Goal: Task Accomplishment & Management: Complete application form

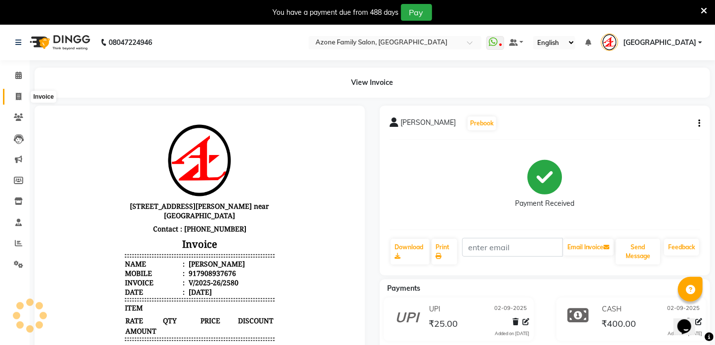
click at [17, 94] on icon at bounding box center [18, 96] width 5 height 7
select select "service"
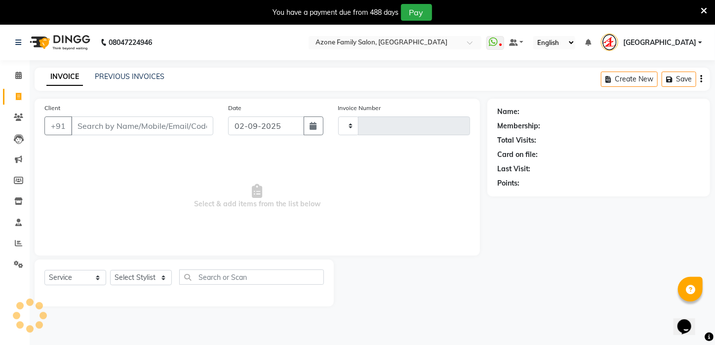
scroll to position [25, 0]
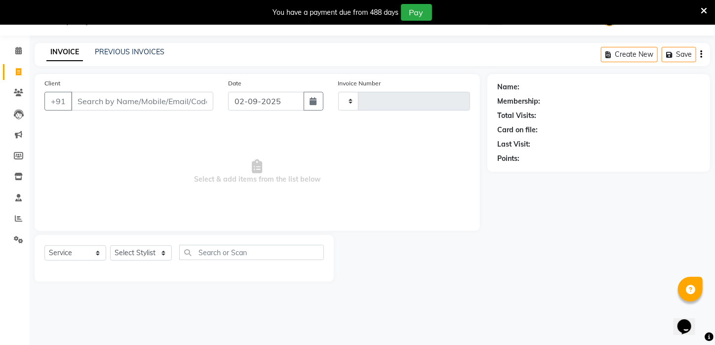
type input "2581"
select select "4296"
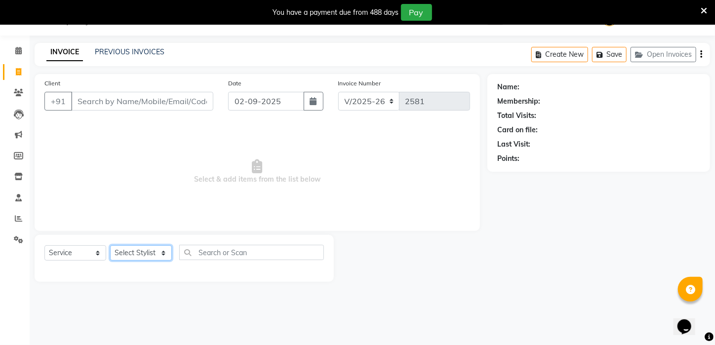
click at [162, 248] on select "Select Stylist [PERSON_NAME] [PERSON_NAME] DEEPIKA [PERSON_NAME] [PERSON_NAME] …" at bounding box center [141, 252] width 62 height 15
select select "23608"
click at [110, 245] on select "Select Stylist [PERSON_NAME] [PERSON_NAME] DEEPIKA [PERSON_NAME] [PERSON_NAME] …" at bounding box center [141, 252] width 62 height 15
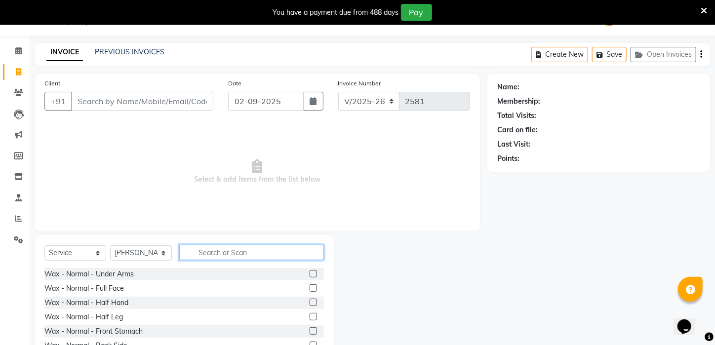
click at [254, 249] on input "text" at bounding box center [251, 252] width 145 height 15
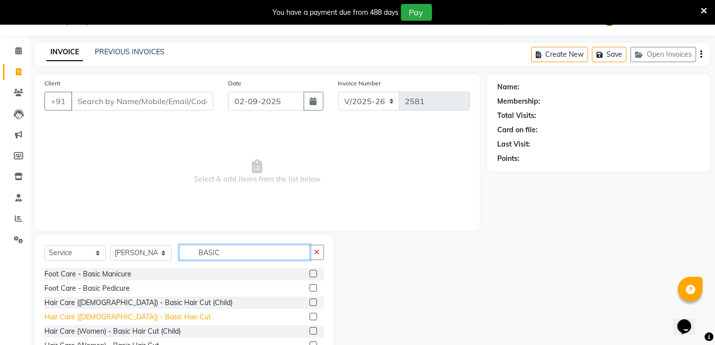
type input "BASIC"
click at [89, 313] on div "Hair Care ([DEMOGRAPHIC_DATA]) - Basic Hair Cut" at bounding box center [127, 317] width 166 height 10
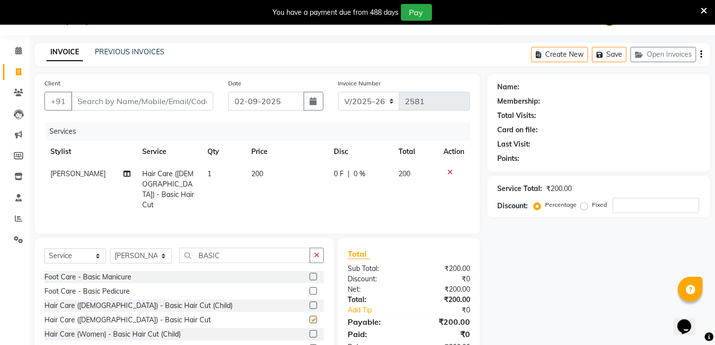
checkbox input "false"
click at [189, 94] on input "Client" at bounding box center [142, 101] width 142 height 19
type input "C"
type input "0"
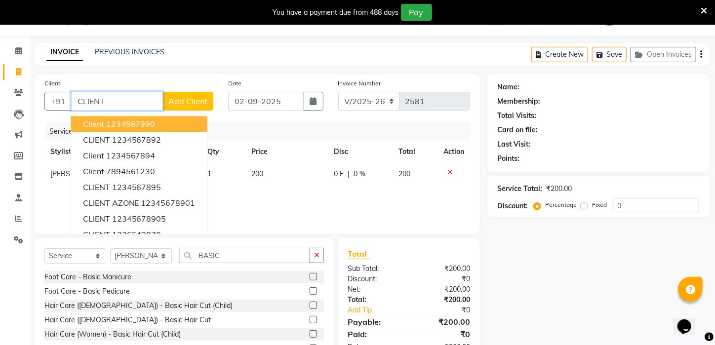
click at [101, 122] on span "client" at bounding box center [93, 124] width 21 height 10
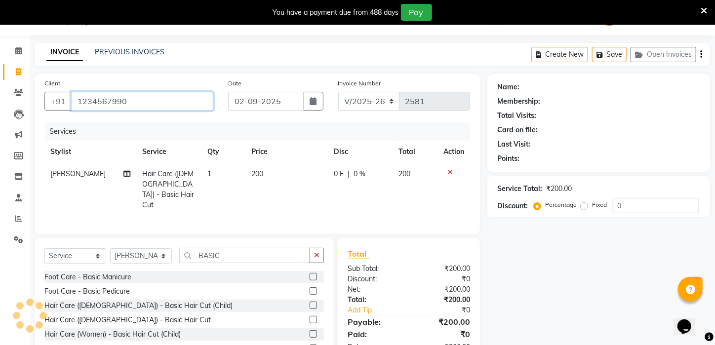
type input "1234567990"
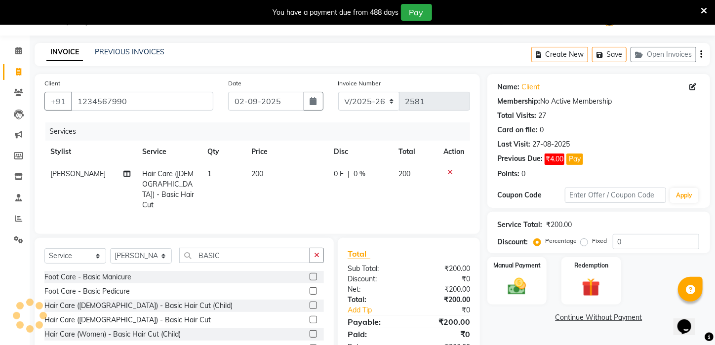
click at [520, 253] on div "Service Total: ₹200.00 Discount: Percentage Fixed 0" at bounding box center [599, 232] width 223 height 41
click at [521, 270] on label "Manual Payment" at bounding box center [516, 264] width 49 height 9
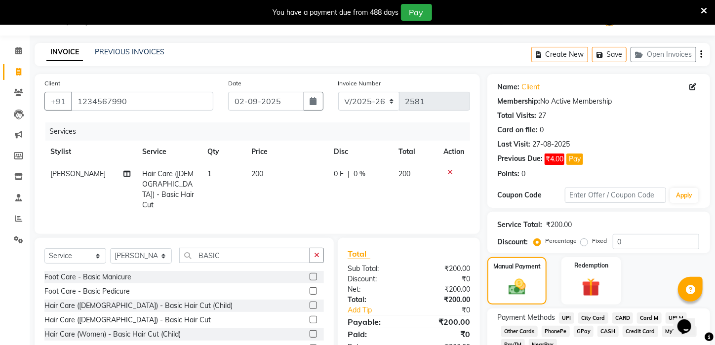
scroll to position [93, 0]
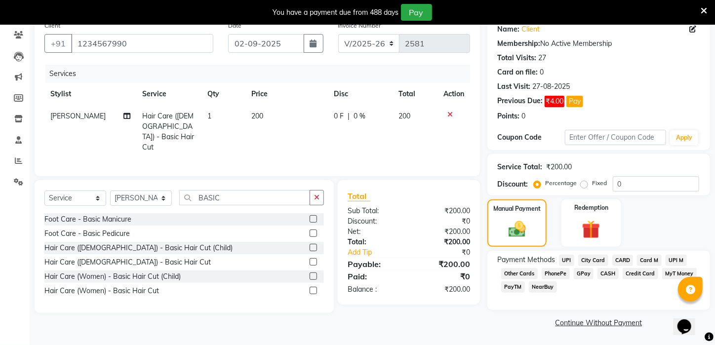
drag, startPoint x: 719, startPoint y: 268, endPoint x: 29, endPoint y: 16, distance: 734.4
click at [564, 260] on span "UPI" at bounding box center [566, 260] width 15 height 11
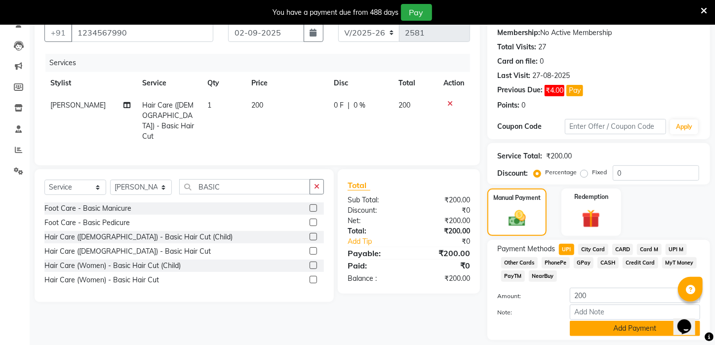
click at [589, 333] on button "Add Payment" at bounding box center [635, 328] width 130 height 15
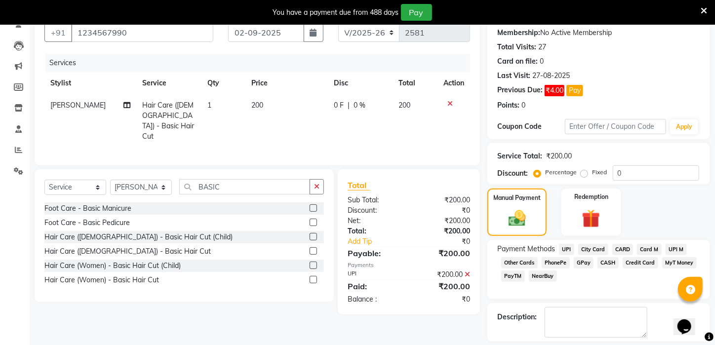
scroll to position [148, 0]
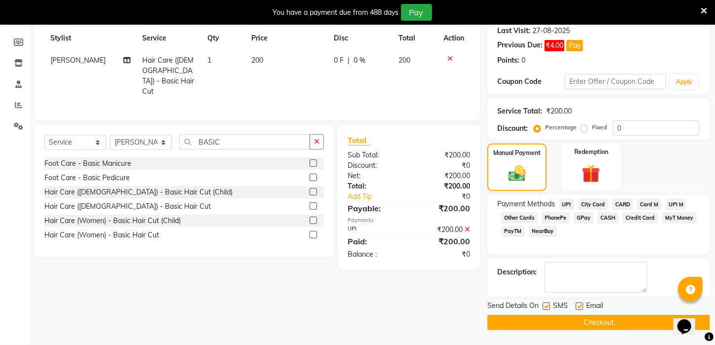
drag, startPoint x: 721, startPoint y: 293, endPoint x: 0, endPoint y: 14, distance: 772.8
click at [603, 326] on button "Checkout" at bounding box center [599, 322] width 223 height 15
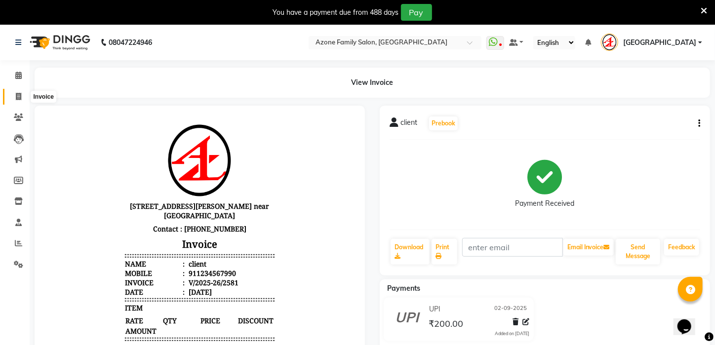
click at [16, 94] on icon at bounding box center [18, 96] width 5 height 7
select select "service"
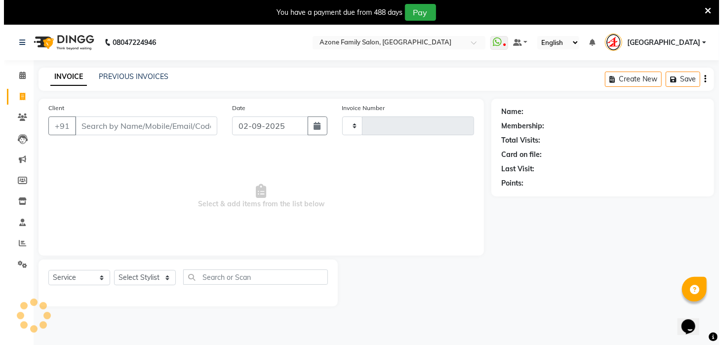
scroll to position [25, 0]
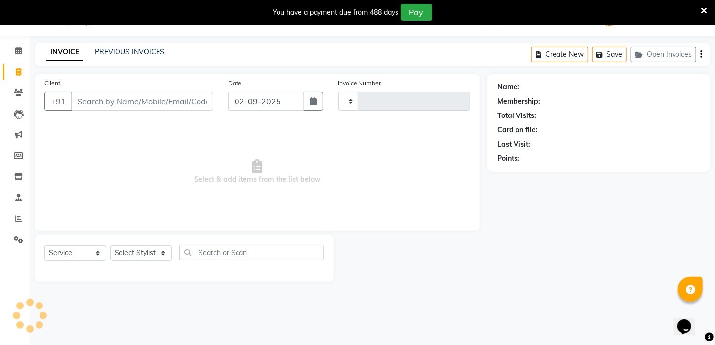
type input "2582"
select select "4296"
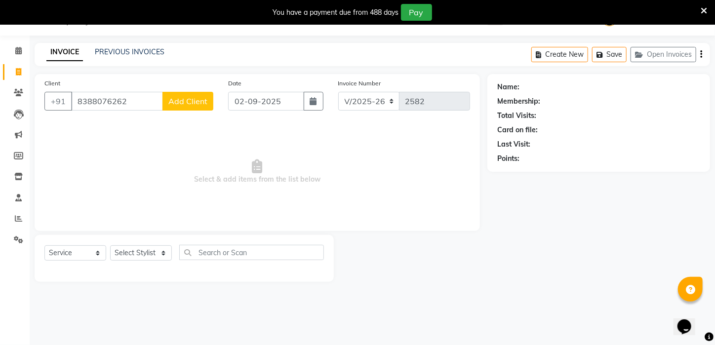
type input "8388076262"
click at [185, 107] on button "Add Client" at bounding box center [188, 101] width 51 height 19
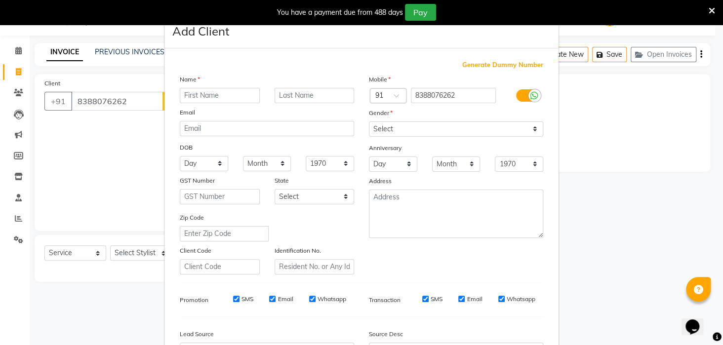
click at [226, 91] on input "text" at bounding box center [220, 95] width 80 height 15
type input "YAVATI"
click at [406, 132] on select "Select [DEMOGRAPHIC_DATA] [DEMOGRAPHIC_DATA] Other Prefer Not To Say" at bounding box center [456, 129] width 174 height 15
select select "[DEMOGRAPHIC_DATA]"
click at [369, 122] on select "Select [DEMOGRAPHIC_DATA] [DEMOGRAPHIC_DATA] Other Prefer Not To Say" at bounding box center [456, 129] width 174 height 15
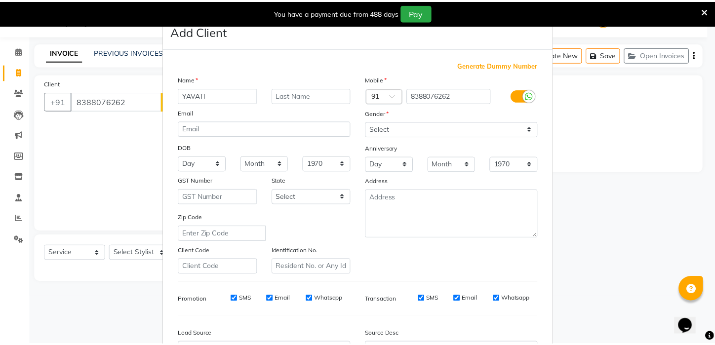
scroll to position [85, 0]
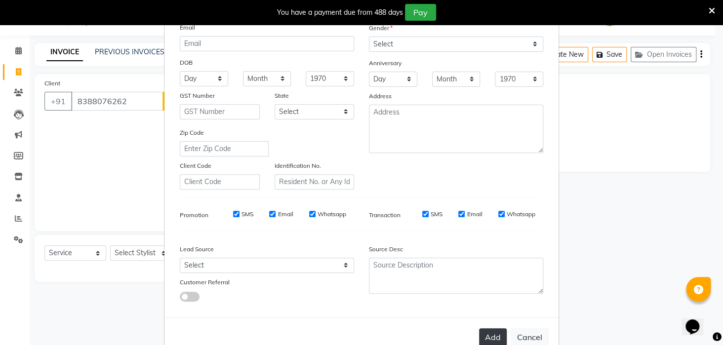
click at [481, 341] on button "Add" at bounding box center [493, 337] width 28 height 18
select select
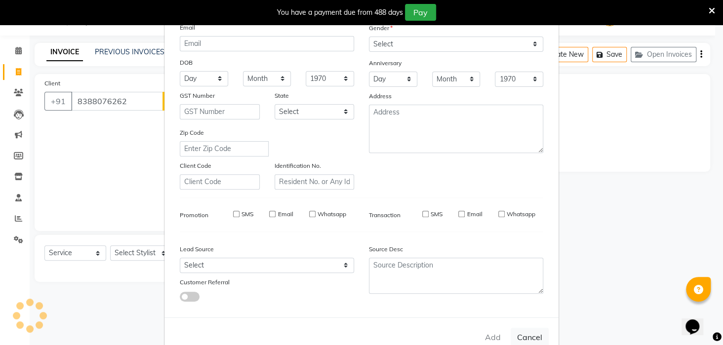
select select
checkbox input "false"
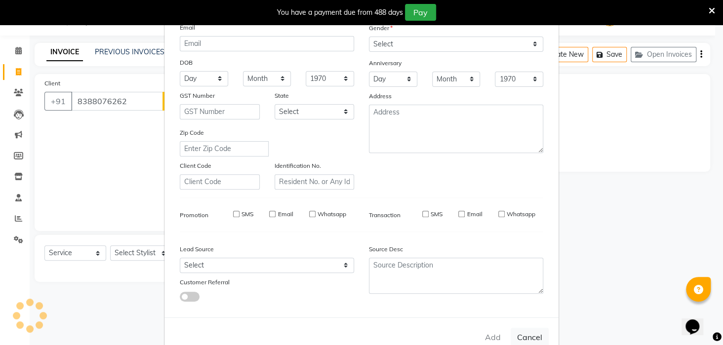
checkbox input "false"
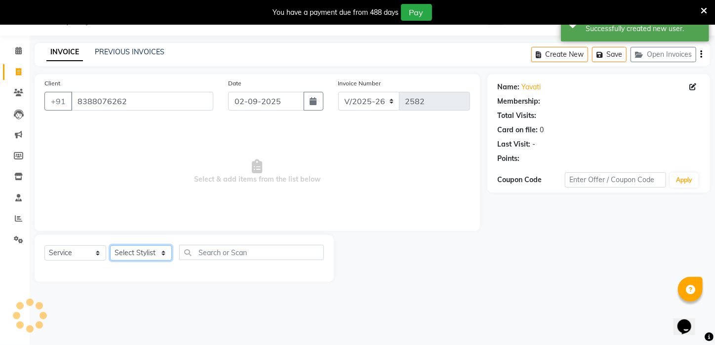
click at [148, 252] on select "Select Stylist [PERSON_NAME] [PERSON_NAME] DEEPIKA [PERSON_NAME] [PERSON_NAME] …" at bounding box center [141, 252] width 62 height 15
select select "23459"
click at [110, 245] on select "Select Stylist [PERSON_NAME] [PERSON_NAME] DEEPIKA [PERSON_NAME] [PERSON_NAME] …" at bounding box center [141, 252] width 62 height 15
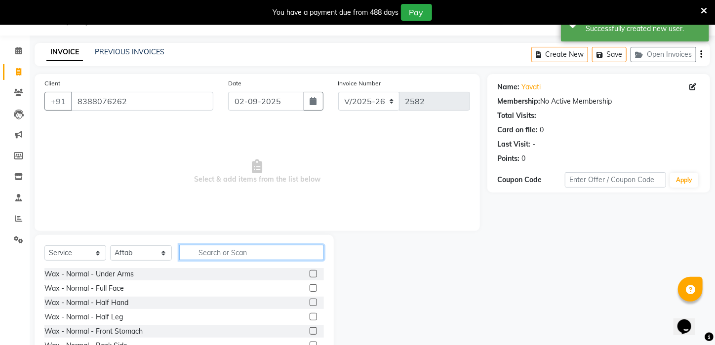
click at [253, 249] on input "text" at bounding box center [251, 252] width 145 height 15
type input "S"
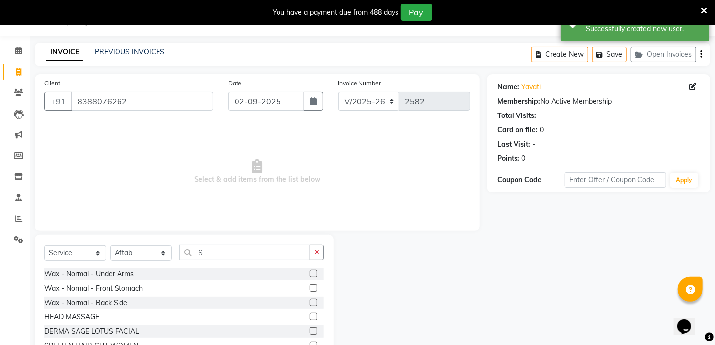
click at [134, 265] on div "Select Service Product Membership Package Voucher Prepaid Gift Card Select Styl…" at bounding box center [184, 256] width 280 height 23
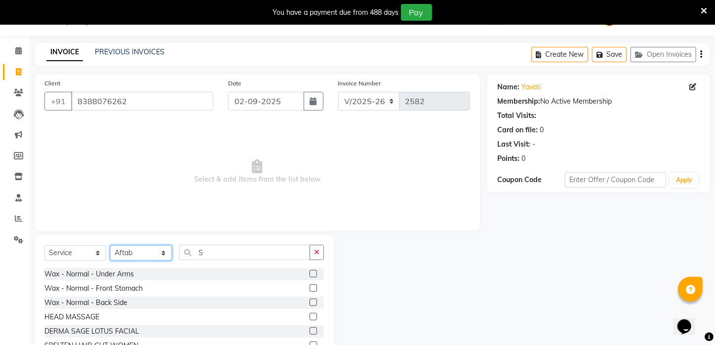
drag, startPoint x: 157, startPoint y: 255, endPoint x: 155, endPoint y: 246, distance: 9.1
click at [157, 255] on select "Select Stylist [PERSON_NAME] [PERSON_NAME] DEEPIKA [PERSON_NAME] [PERSON_NAME] …" at bounding box center [141, 252] width 62 height 15
select select "25302"
click at [110, 245] on select "Select Stylist [PERSON_NAME] [PERSON_NAME] DEEPIKA [PERSON_NAME] [PERSON_NAME] …" at bounding box center [141, 252] width 62 height 15
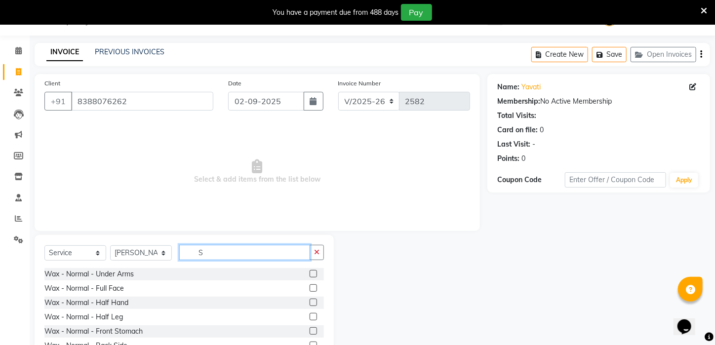
click at [249, 249] on input "S" at bounding box center [244, 252] width 131 height 15
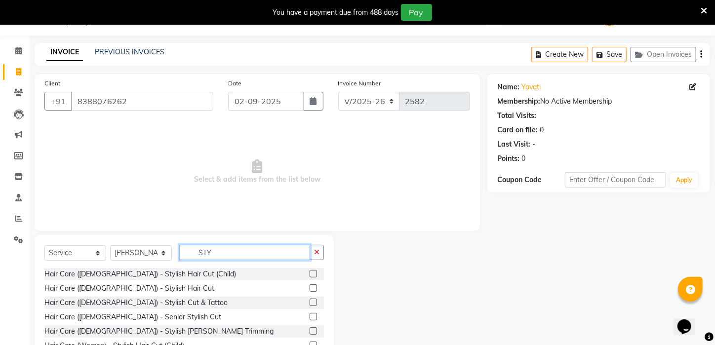
scroll to position [75, 0]
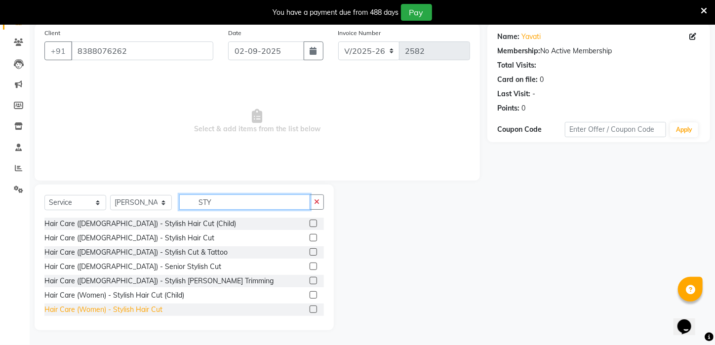
type input "STY"
click at [131, 311] on div "Hair Care (Women) - Stylish Hair Cut" at bounding box center [103, 310] width 118 height 10
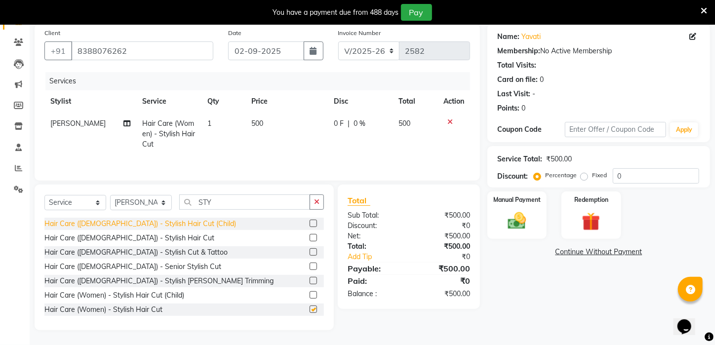
checkbox input "false"
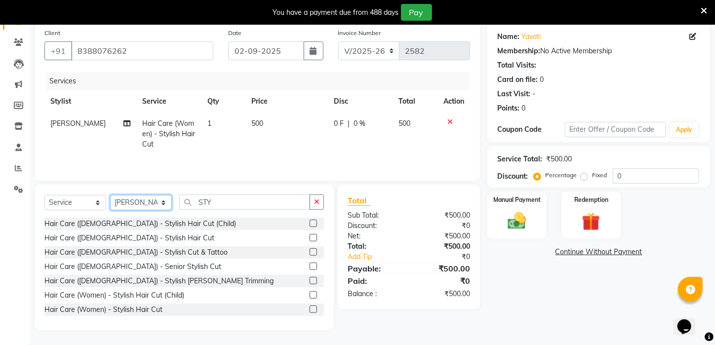
click at [136, 198] on select "Select Stylist [PERSON_NAME] [PERSON_NAME] DEEPIKA [PERSON_NAME] [PERSON_NAME] …" at bounding box center [141, 202] width 62 height 15
select select "83601"
click at [110, 195] on select "Select Stylist [PERSON_NAME] [PERSON_NAME] DEEPIKA [PERSON_NAME] [PERSON_NAME] …" at bounding box center [141, 202] width 62 height 15
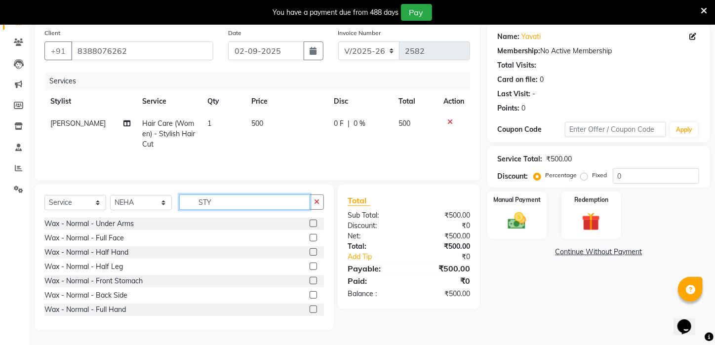
drag, startPoint x: 221, startPoint y: 206, endPoint x: 163, endPoint y: 211, distance: 59.0
click at [163, 211] on div "Select Service Product Membership Package Voucher Prepaid Gift Card Select Styl…" at bounding box center [184, 206] width 280 height 23
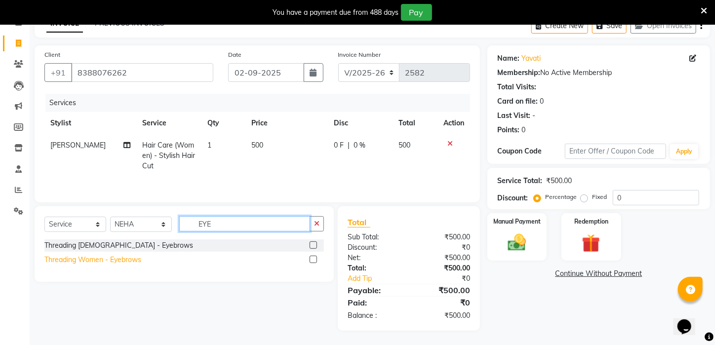
type input "EYE"
click at [110, 258] on div "Threading Women - Eyebrows" at bounding box center [92, 260] width 97 height 10
checkbox input "false"
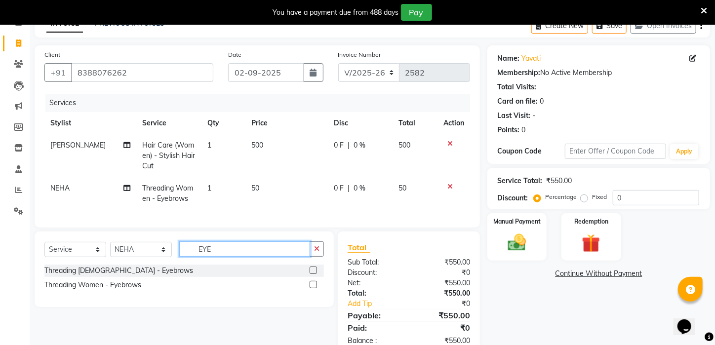
drag, startPoint x: 217, startPoint y: 257, endPoint x: 176, endPoint y: 261, distance: 41.6
click at [176, 261] on div "Select Service Product Membership Package Voucher Prepaid Gift Card Select Styl…" at bounding box center [184, 253] width 280 height 23
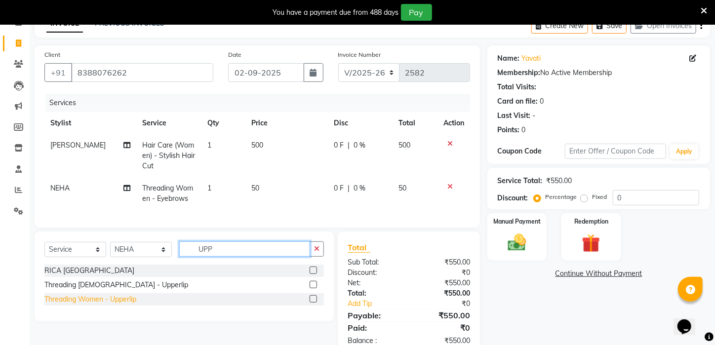
type input "UPP"
click at [121, 305] on div "Threading Women - Upperlip" at bounding box center [90, 299] width 92 height 10
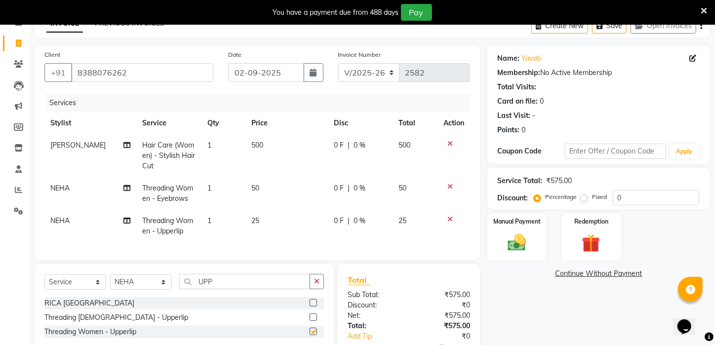
checkbox input "false"
click at [517, 254] on img at bounding box center [517, 243] width 31 height 22
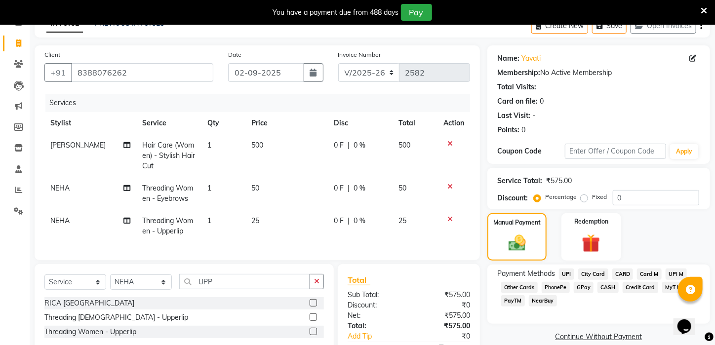
click at [568, 280] on span "UPI" at bounding box center [566, 274] width 15 height 11
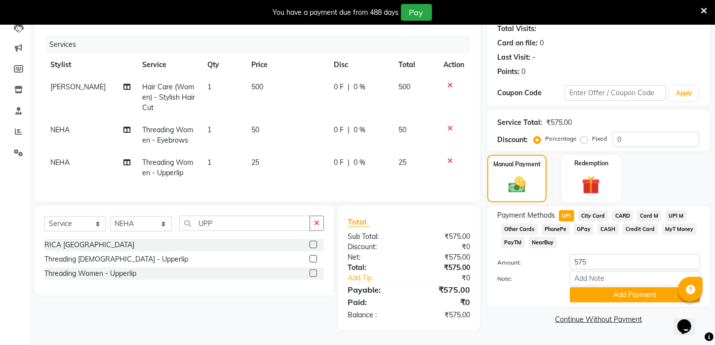
drag, startPoint x: 716, startPoint y: 276, endPoint x: 14, endPoint y: 11, distance: 749.7
drag, startPoint x: 577, startPoint y: 296, endPoint x: 578, endPoint y: 315, distance: 18.8
click at [577, 299] on button "Add Payment" at bounding box center [635, 294] width 130 height 15
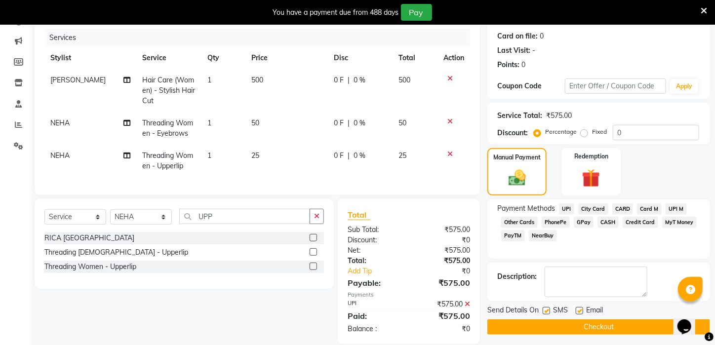
drag, startPoint x: 583, startPoint y: 327, endPoint x: 582, endPoint y: 333, distance: 6.4
click at [583, 318] on div "Email" at bounding box center [593, 311] width 35 height 12
click at [582, 333] on button "Checkout" at bounding box center [599, 327] width 223 height 15
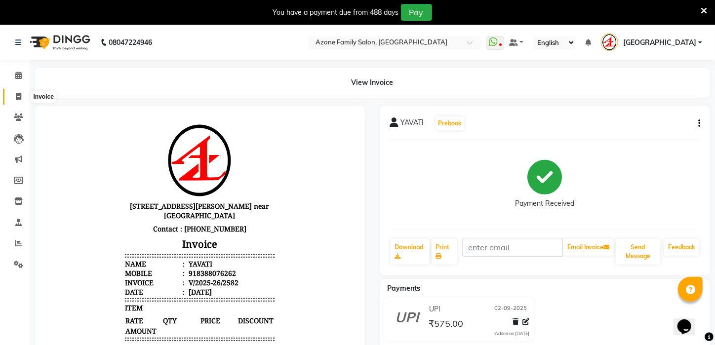
click at [14, 96] on span at bounding box center [18, 96] width 17 height 11
select select "service"
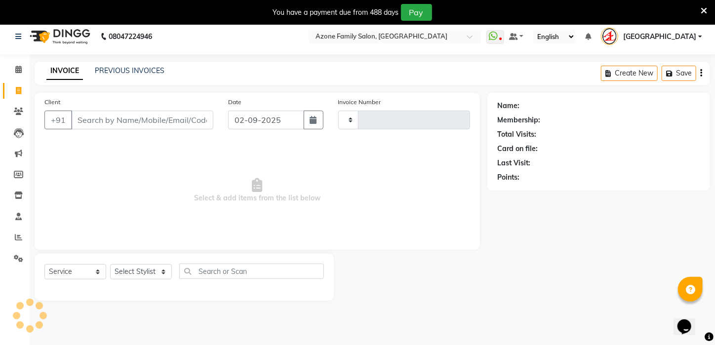
scroll to position [25, 0]
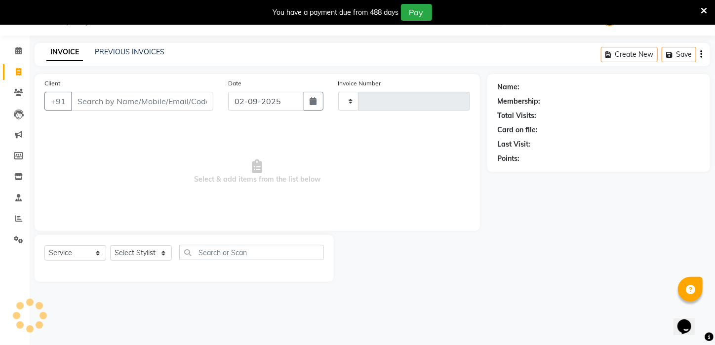
type input "2583"
select select "4296"
click at [140, 50] on link "PREVIOUS INVOICES" at bounding box center [130, 51] width 70 height 9
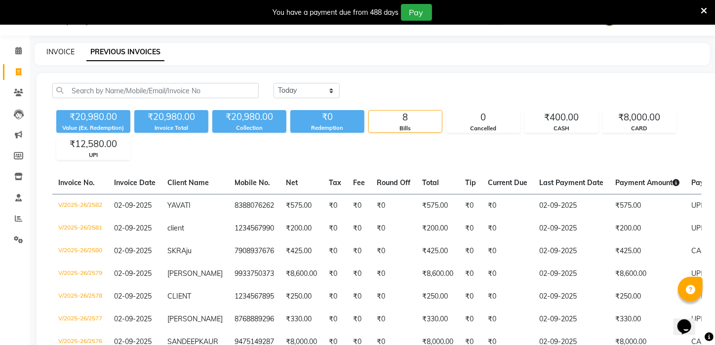
click at [55, 52] on link "INVOICE" at bounding box center [60, 51] width 28 height 9
select select "service"
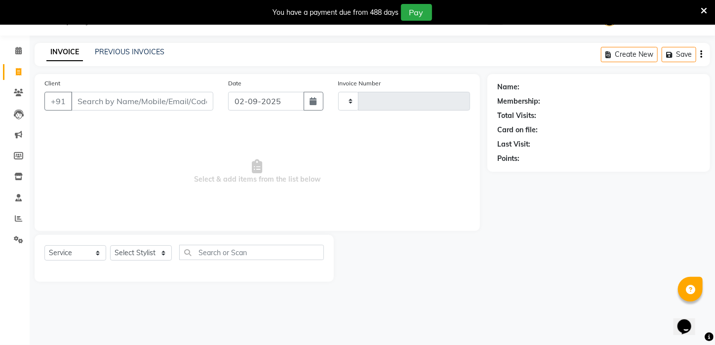
type input "2583"
select select "4296"
